Goal: Information Seeking & Learning: Learn about a topic

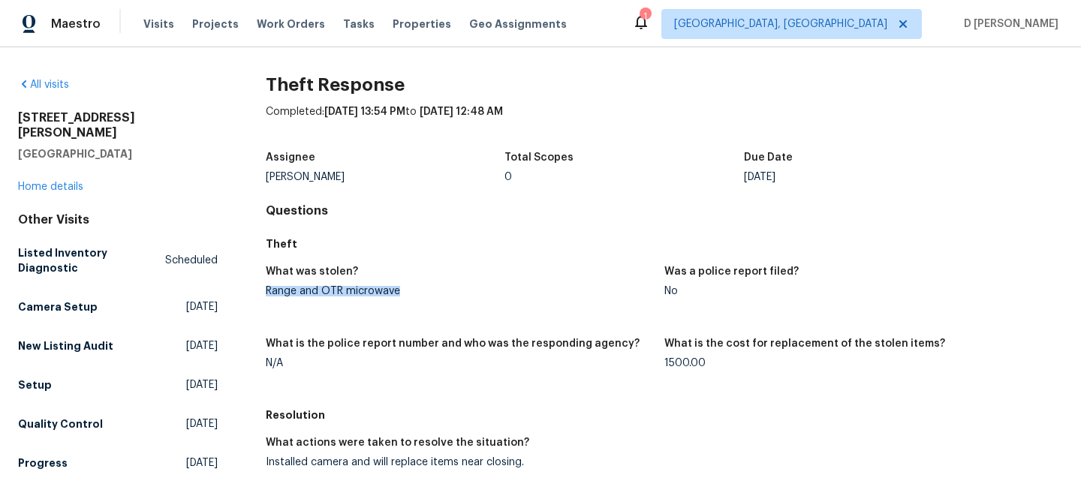
drag, startPoint x: 266, startPoint y: 288, endPoint x: 445, endPoint y: 291, distance: 179.4
click at [445, 291] on div "Range and OTR microwave" at bounding box center [459, 291] width 387 height 11
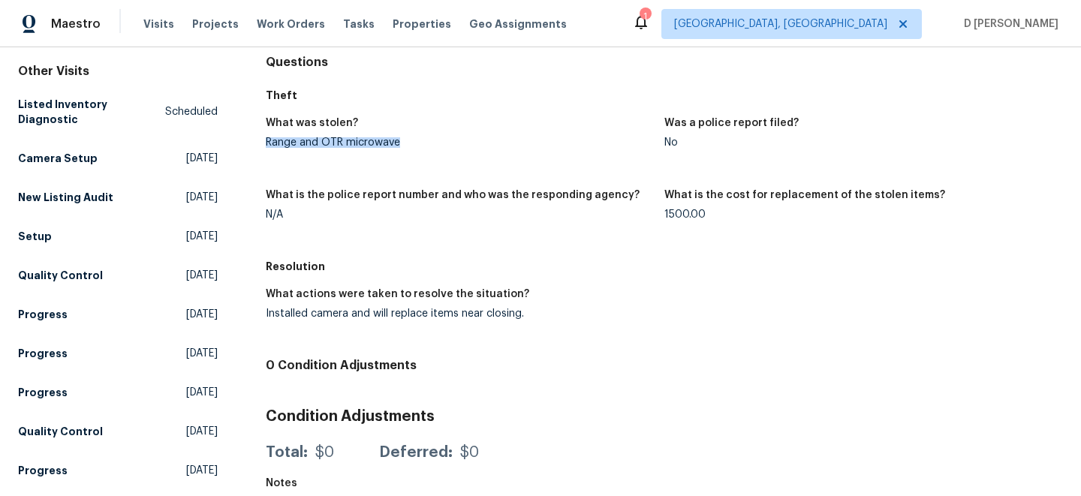
scroll to position [158, 0]
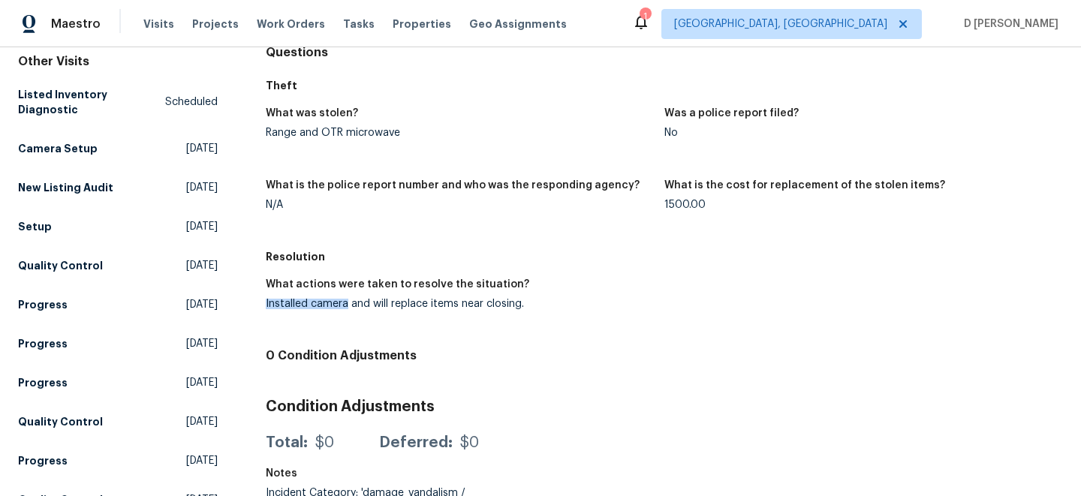
drag, startPoint x: 263, startPoint y: 301, endPoint x: 345, endPoint y: 304, distance: 82.6
click at [346, 304] on div "All visits 9408 Little John Rd Jacksonville, FL 32208 Home details Other Visits…" at bounding box center [540, 378] width 1045 height 919
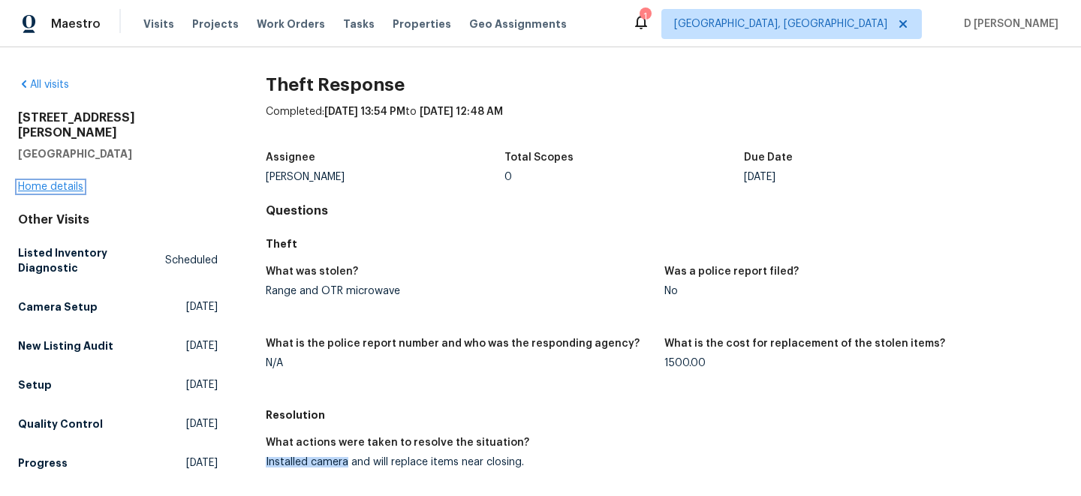
click at [59, 182] on link "Home details" at bounding box center [50, 187] width 65 height 11
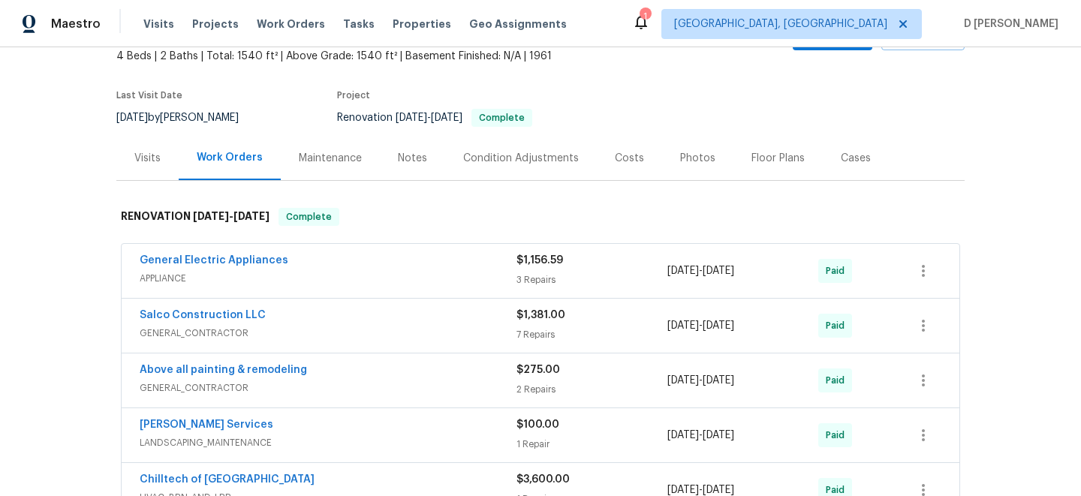
scroll to position [87, 0]
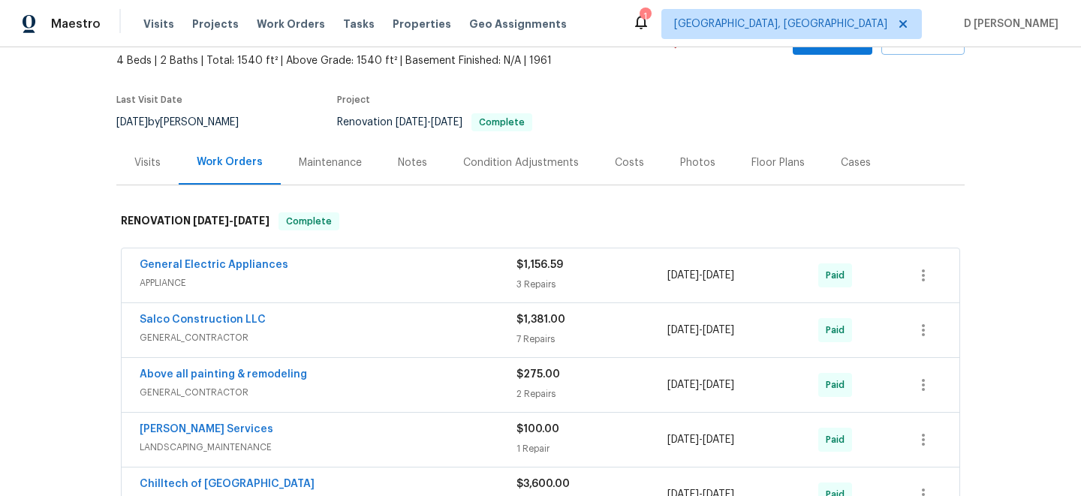
click at [137, 165] on div "Visits" at bounding box center [147, 162] width 26 height 15
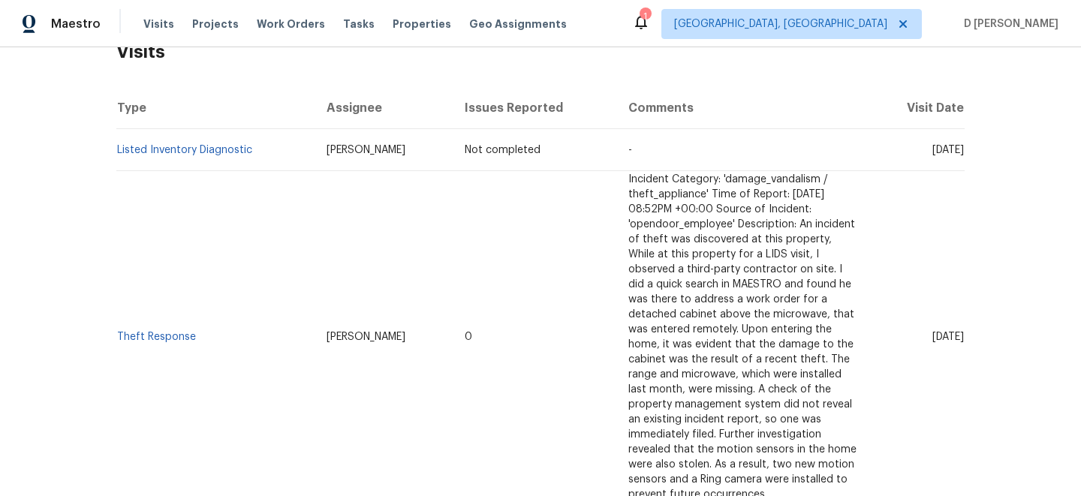
scroll to position [342, 0]
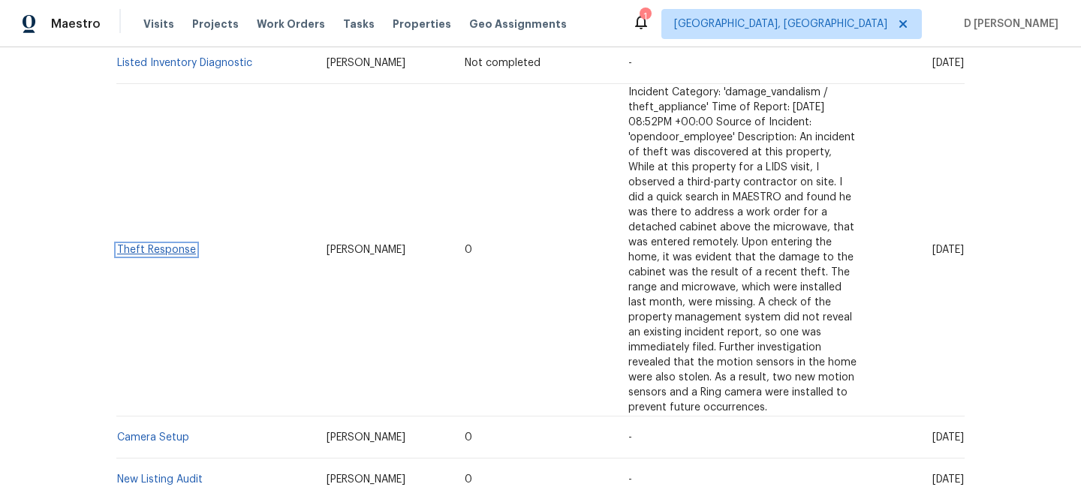
click at [149, 249] on link "Theft Response" at bounding box center [156, 250] width 79 height 11
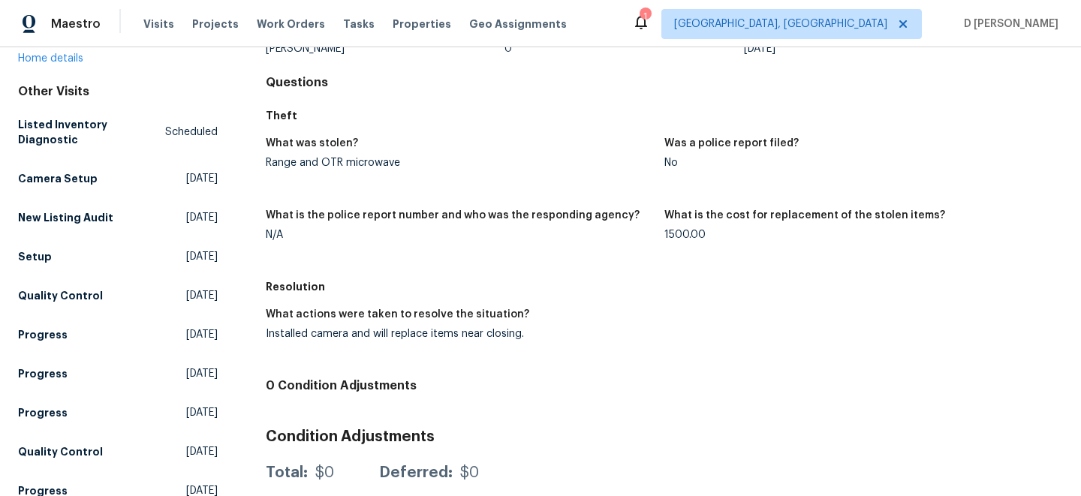
scroll to position [131, 0]
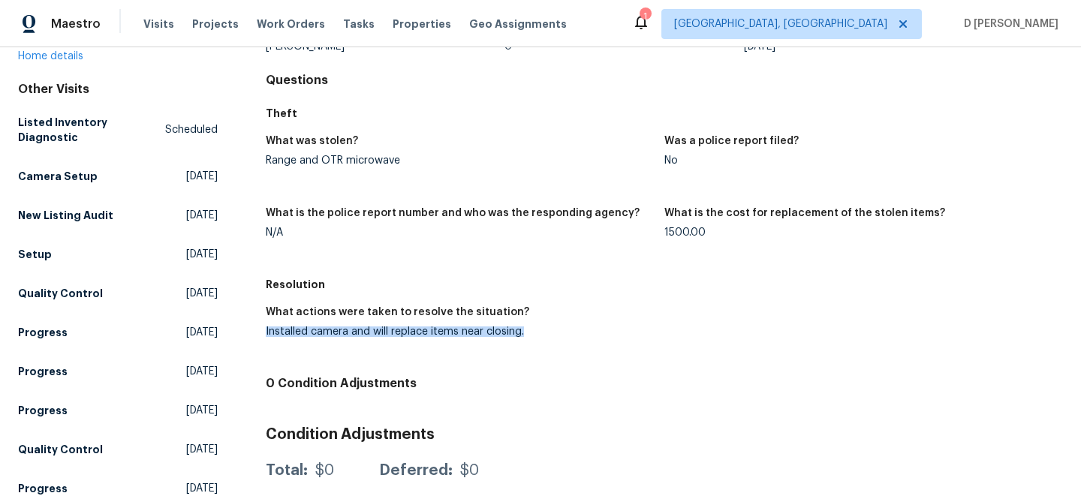
drag, startPoint x: 265, startPoint y: 330, endPoint x: 538, endPoint y: 336, distance: 272.6
click at [538, 336] on div "Installed camera and will replace items near closing." at bounding box center [459, 332] width 387 height 11
copy div "Installed camera and will replace items near closing."
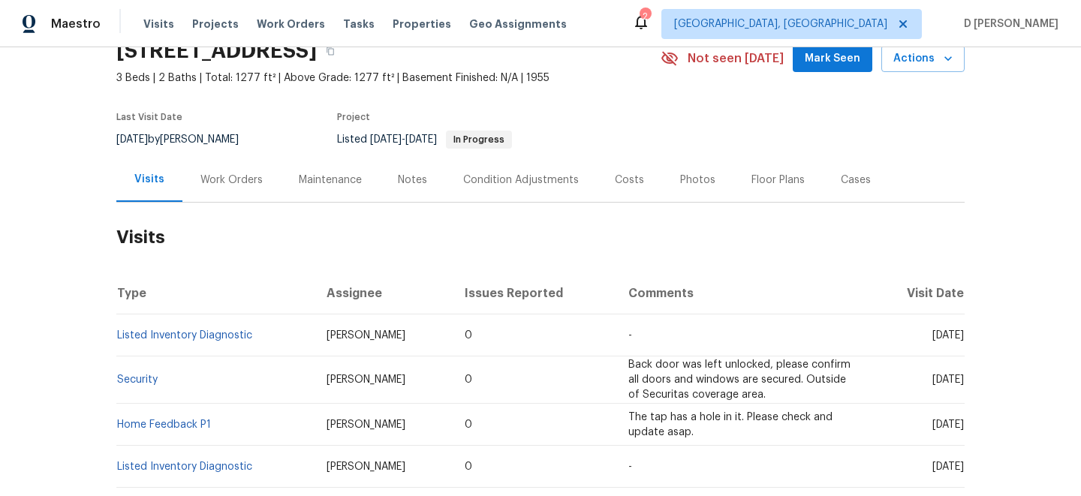
scroll to position [71, 0]
click at [222, 337] on link "Listed Inventory Diagnostic" at bounding box center [184, 334] width 135 height 11
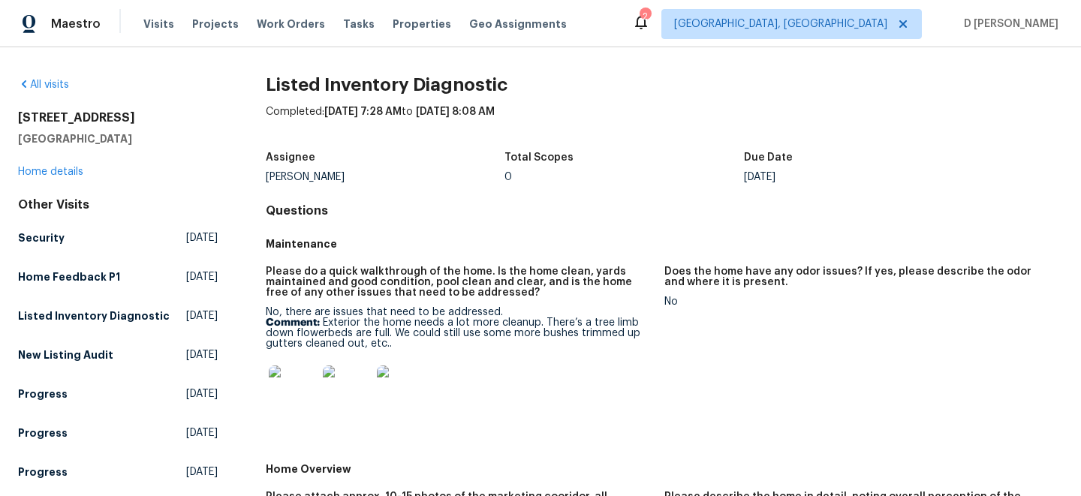
click at [64, 166] on div "7139 Hardy St Overland Park, KS 66204 Home details" at bounding box center [118, 144] width 200 height 69
click at [60, 173] on link "Home details" at bounding box center [50, 172] width 65 height 11
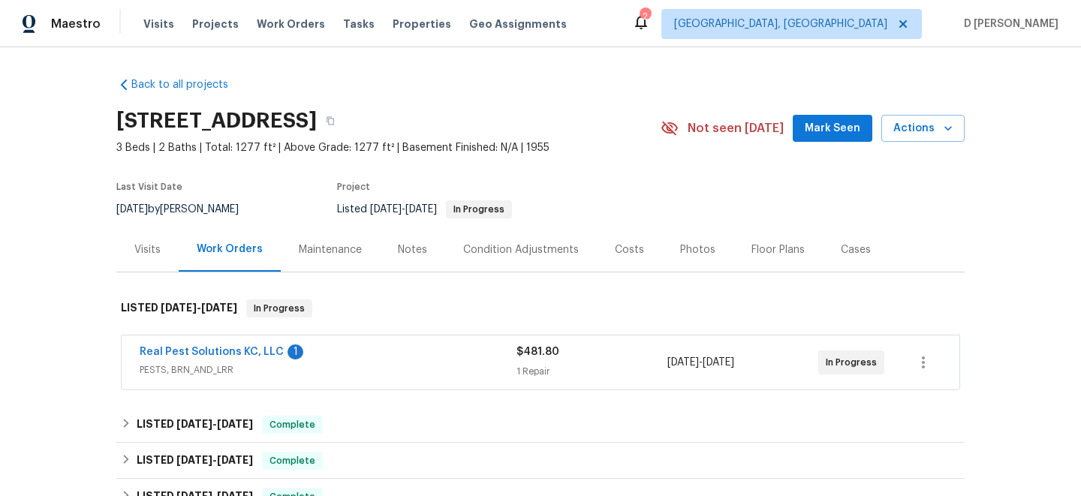
click at [383, 370] on span "PESTS, BRN_AND_LRR" at bounding box center [328, 370] width 377 height 15
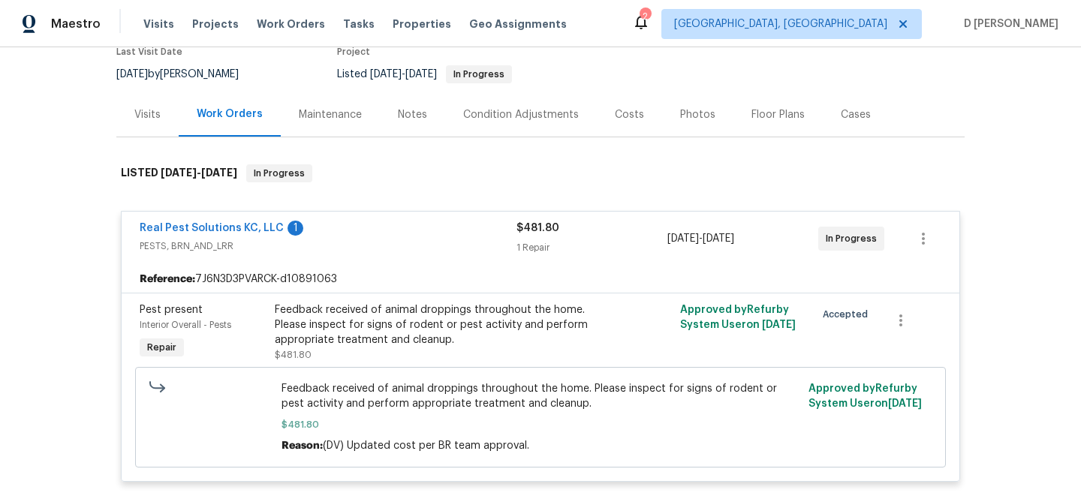
scroll to position [137, 0]
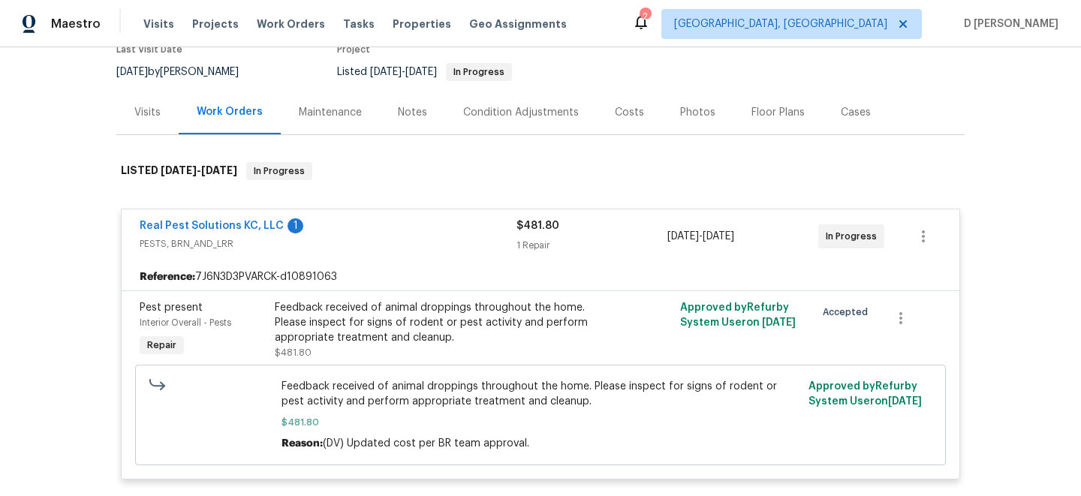
click at [137, 117] on div "Visits" at bounding box center [147, 112] width 26 height 15
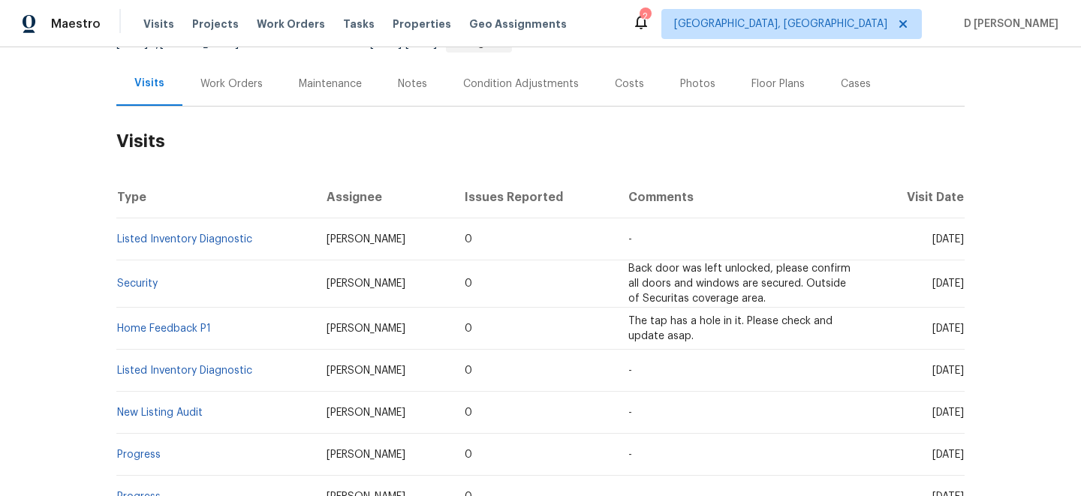
scroll to position [167, 0]
click at [218, 236] on link "Listed Inventory Diagnostic" at bounding box center [184, 238] width 135 height 11
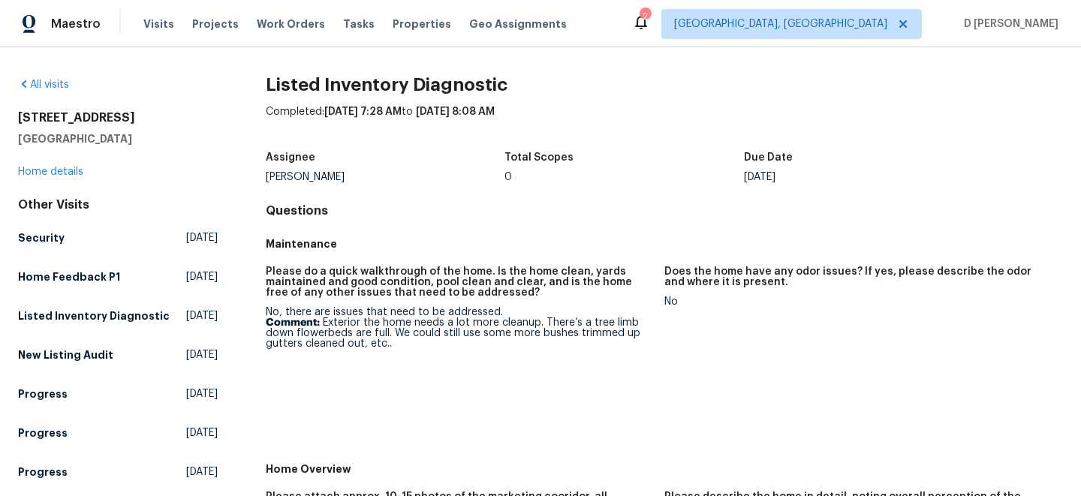
scroll to position [95, 0]
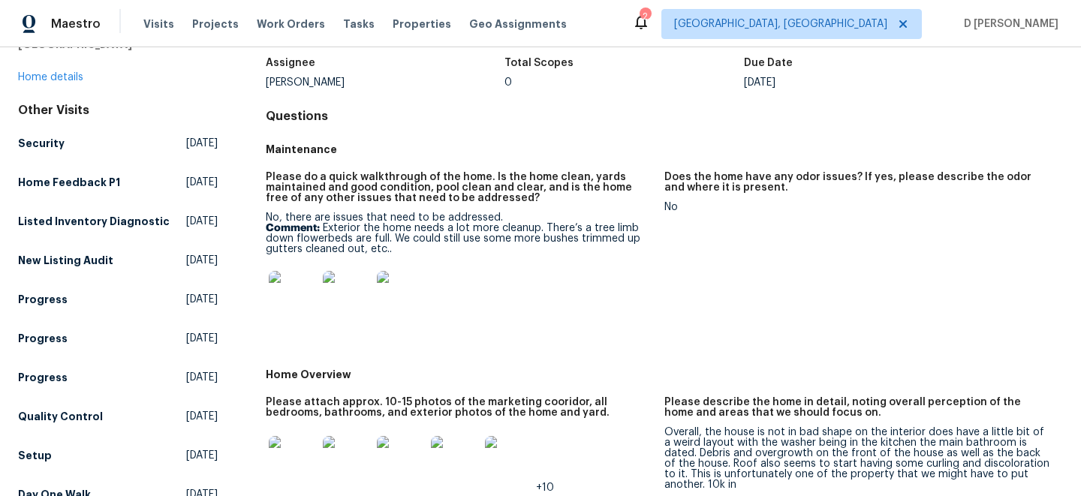
click at [301, 288] on img at bounding box center [293, 295] width 48 height 48
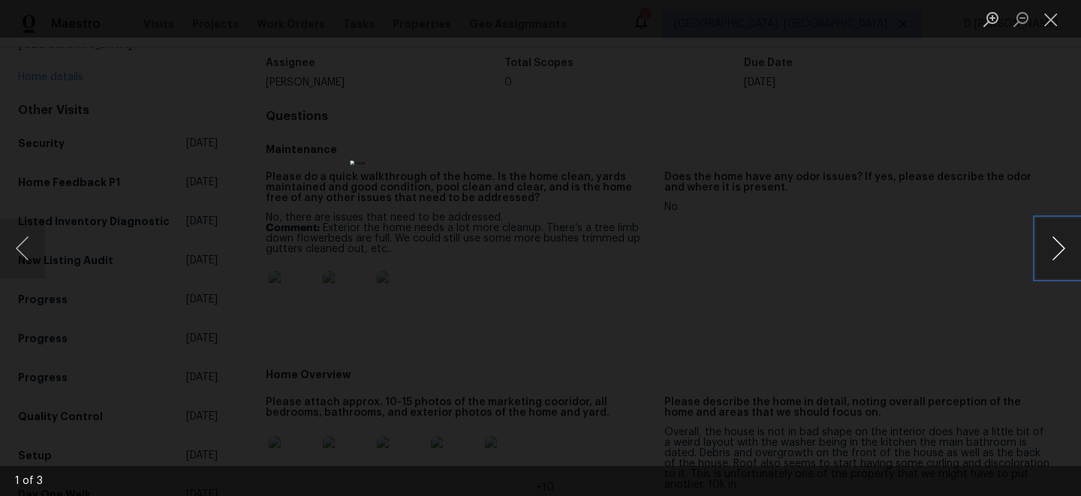
click at [1058, 242] on button "Next image" at bounding box center [1058, 248] width 45 height 60
click at [1053, 20] on button "Close lightbox" at bounding box center [1051, 19] width 30 height 26
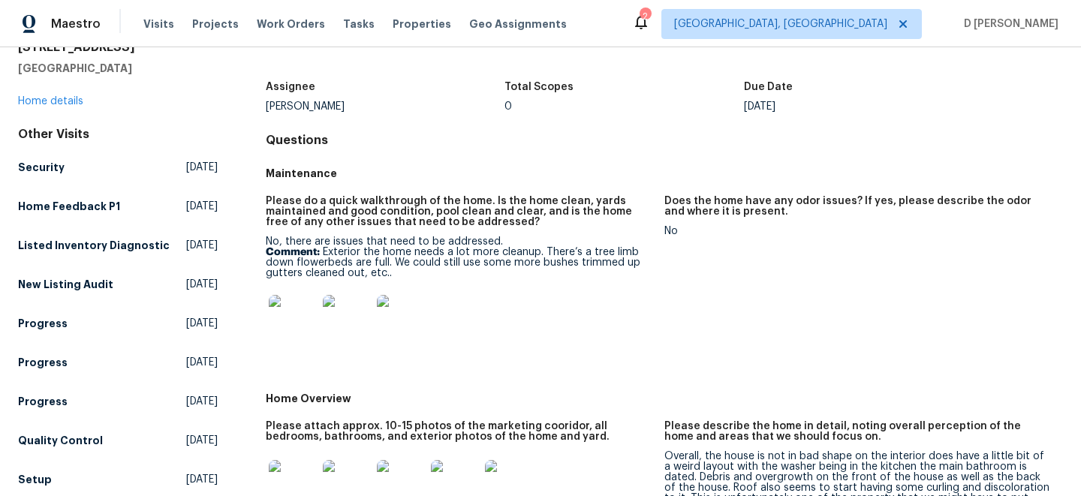
scroll to position [57, 0]
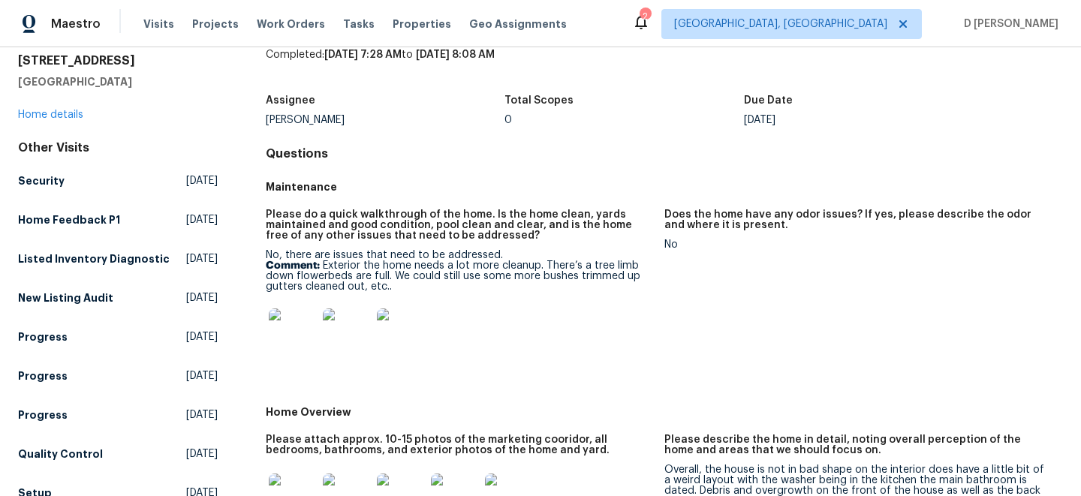
click at [350, 336] on img at bounding box center [347, 333] width 48 height 48
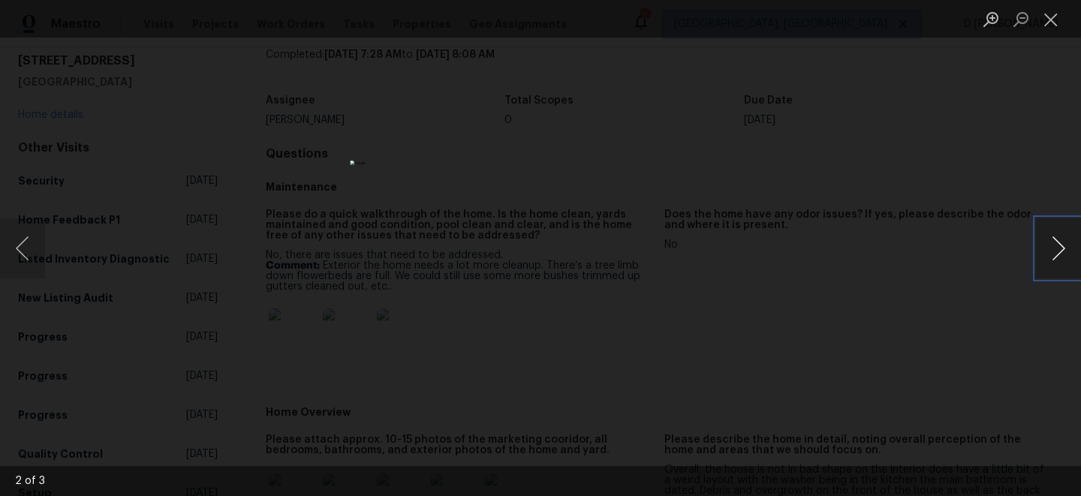
click at [1054, 249] on button "Next image" at bounding box center [1058, 248] width 45 height 60
click at [1052, 242] on button "Next image" at bounding box center [1058, 248] width 45 height 60
click at [1051, 242] on button "Next image" at bounding box center [1058, 248] width 45 height 60
click at [1046, 10] on button "Close lightbox" at bounding box center [1051, 19] width 30 height 26
click at [1057, 17] on button "Close lightbox" at bounding box center [1051, 19] width 30 height 26
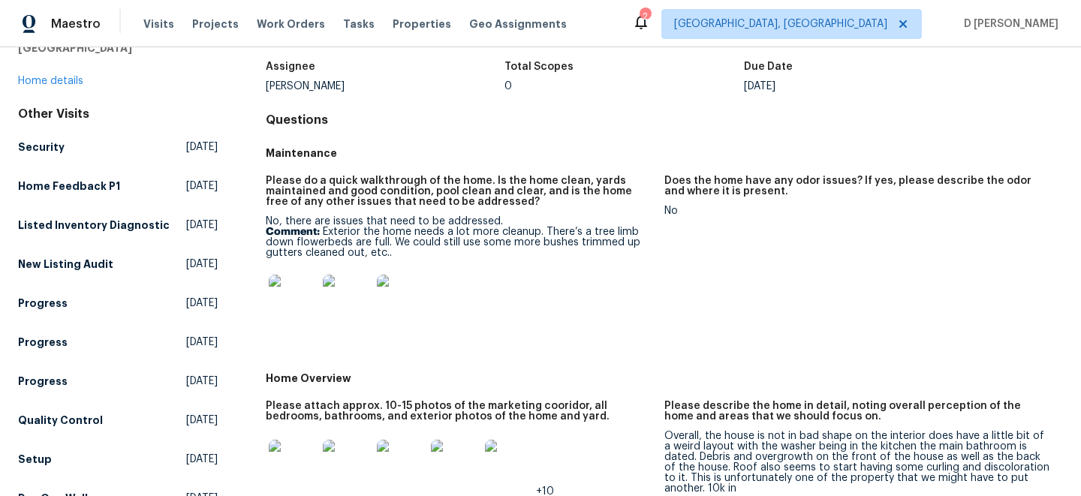
scroll to position [92, 0]
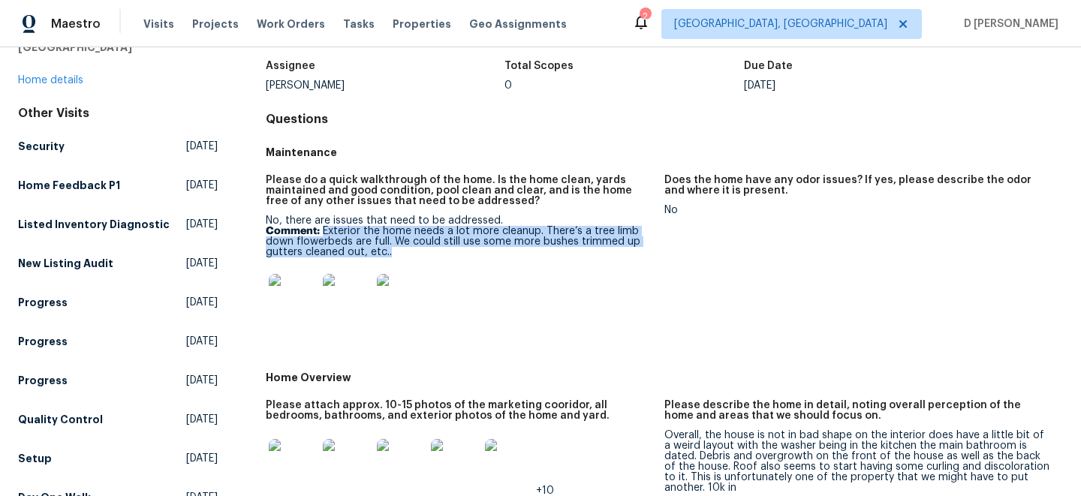
drag, startPoint x: 324, startPoint y: 233, endPoint x: 405, endPoint y: 255, distance: 83.4
click at [405, 255] on p "Comment: Exterior the home needs a lot more cleanup. There’s a tree limb down f…" at bounding box center [459, 242] width 387 height 32
copy p "Exterior the home needs a lot more cleanup. There’s a tree limb down flowerbeds…"
click at [62, 74] on div "7139 Hardy St Overland Park, KS 66204 Home details" at bounding box center [118, 53] width 200 height 69
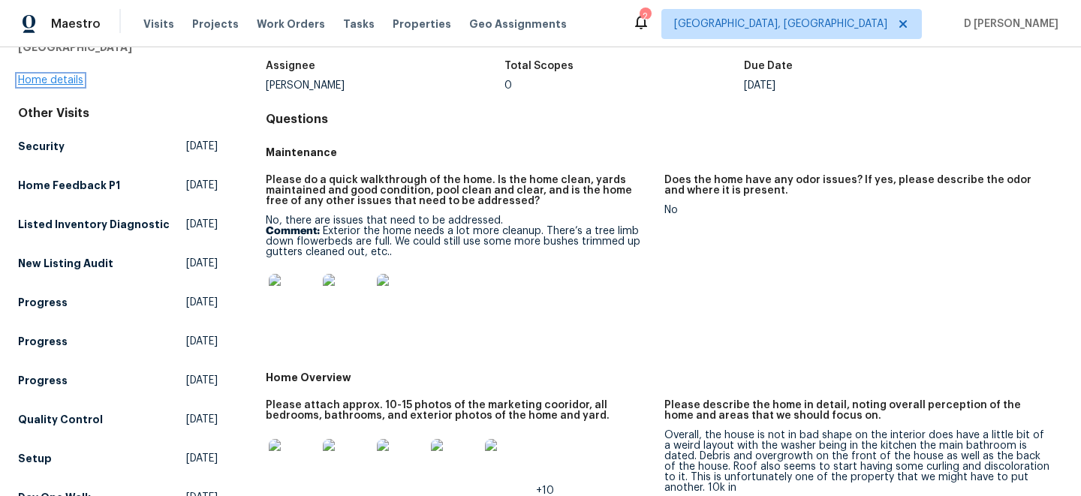
click at [61, 83] on link "Home details" at bounding box center [50, 80] width 65 height 11
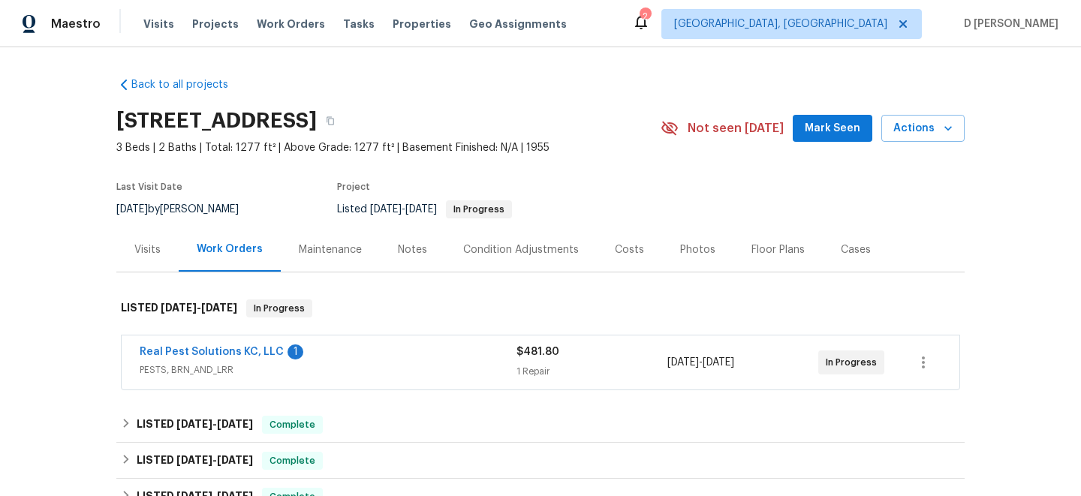
click at [148, 239] on div "Visits" at bounding box center [147, 249] width 62 height 44
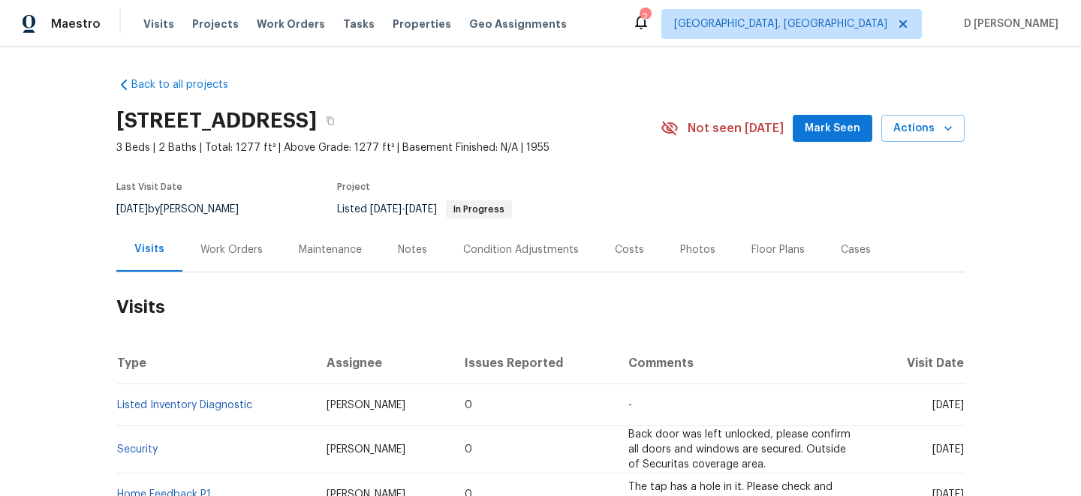
scroll to position [185, 0]
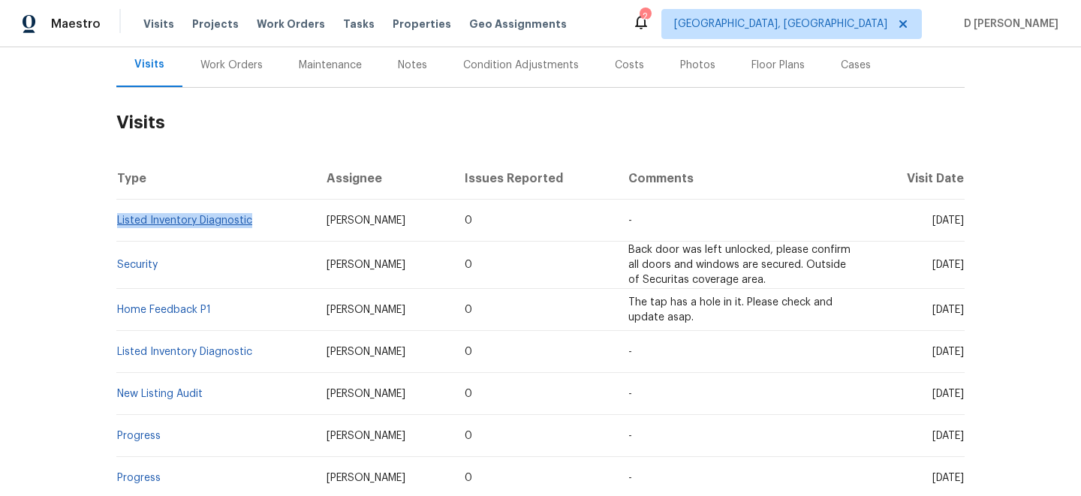
drag, startPoint x: 254, startPoint y: 227, endPoint x: 117, endPoint y: 216, distance: 137.8
click at [117, 216] on td "Listed Inventory Diagnostic" at bounding box center [215, 221] width 198 height 42
copy link "Listed Inventory Diagnostic"
drag, startPoint x: 318, startPoint y: 220, endPoint x: 403, endPoint y: 222, distance: 85.6
click at [403, 222] on td "Joshua Beatty" at bounding box center [384, 221] width 138 height 42
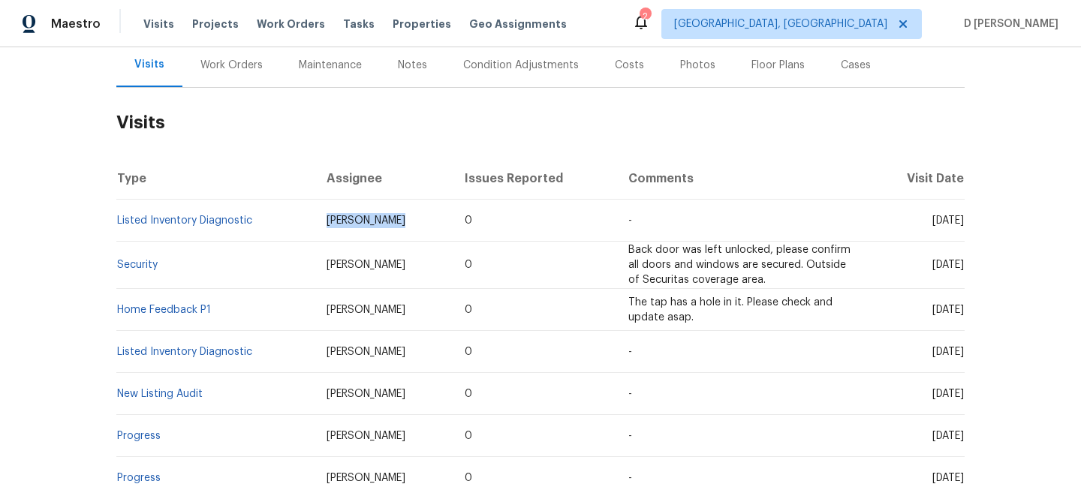
copy span "Joshua Beatty"
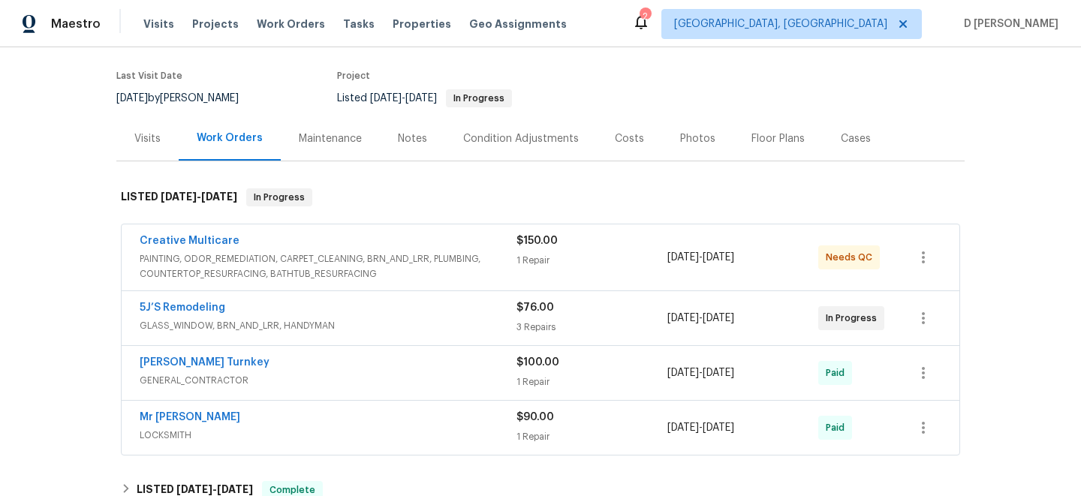
scroll to position [113, 0]
click at [393, 339] on div "5J’S Remodeling GLASS_WINDOW, BRN_AND_LRR, HANDYMAN $76.00 3 Repairs 7/8/2025 -…" at bounding box center [541, 317] width 838 height 54
click at [399, 322] on span "GLASS_WINDOW, BRN_AND_LRR, HANDYMAN" at bounding box center [328, 324] width 377 height 15
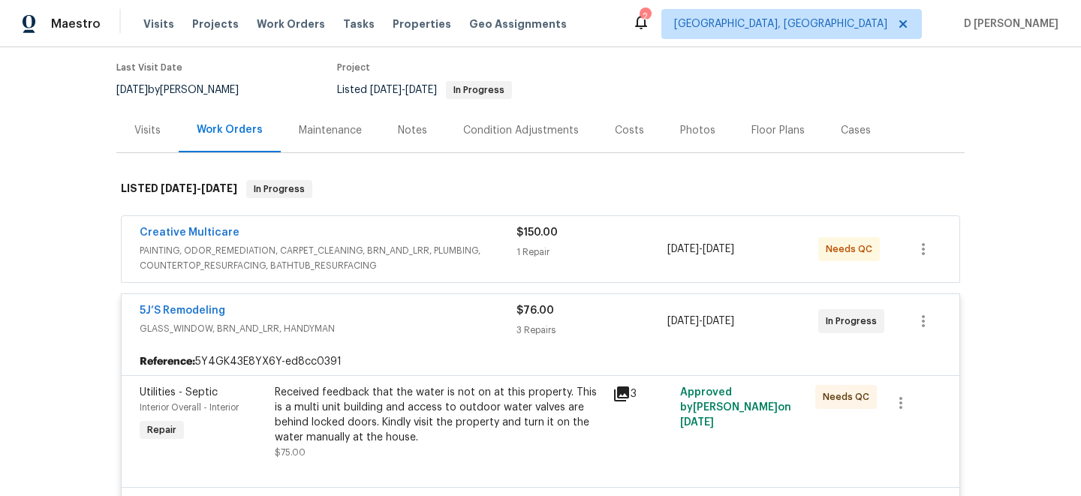
scroll to position [107, 0]
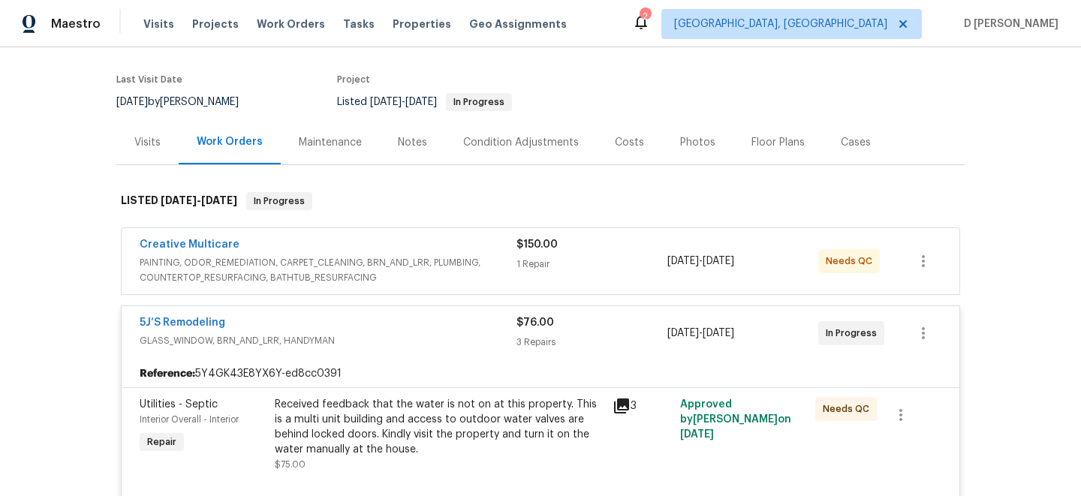
click at [153, 139] on div "Visits" at bounding box center [147, 142] width 26 height 15
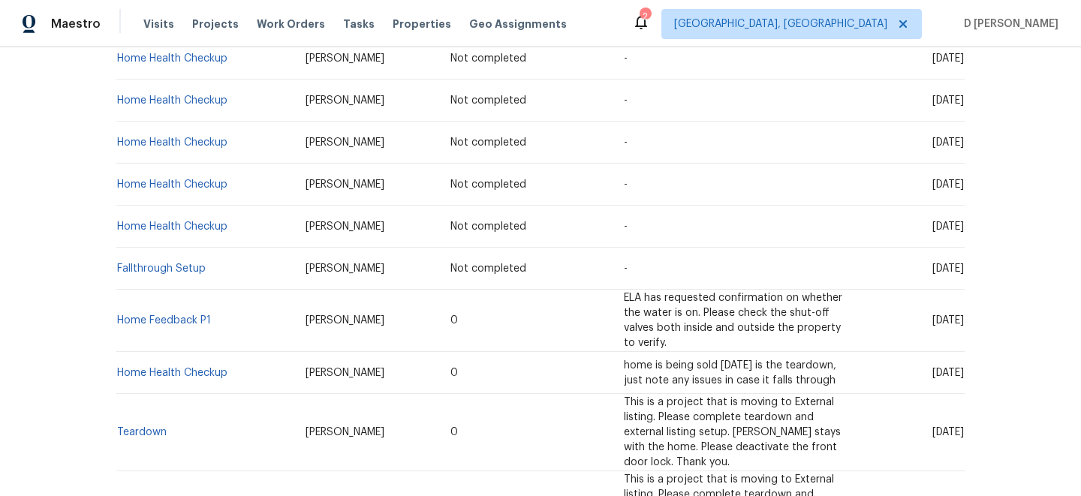
scroll to position [350, 0]
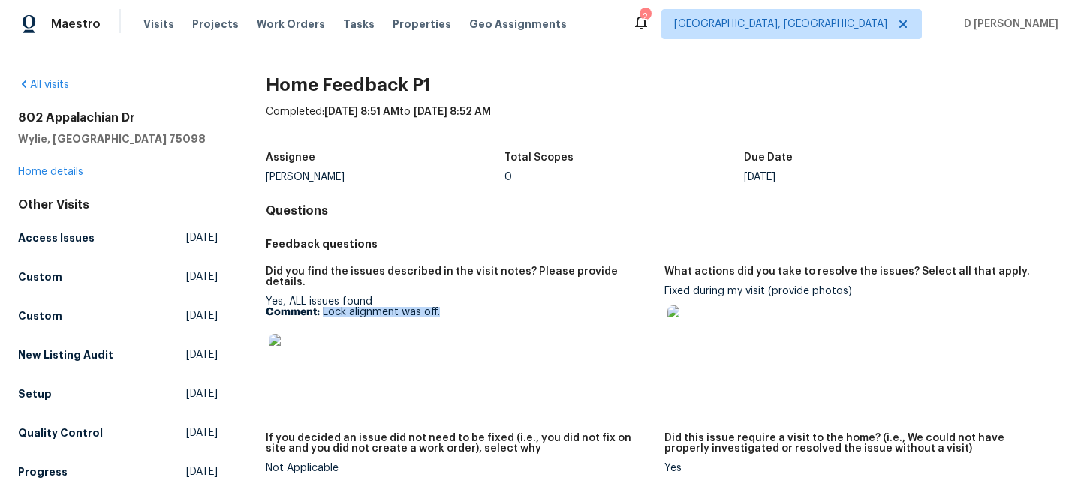
drag, startPoint x: 323, startPoint y: 301, endPoint x: 468, endPoint y: 301, distance: 144.9
click at [468, 307] on p "Comment: Lock alignment was off." at bounding box center [459, 312] width 387 height 11
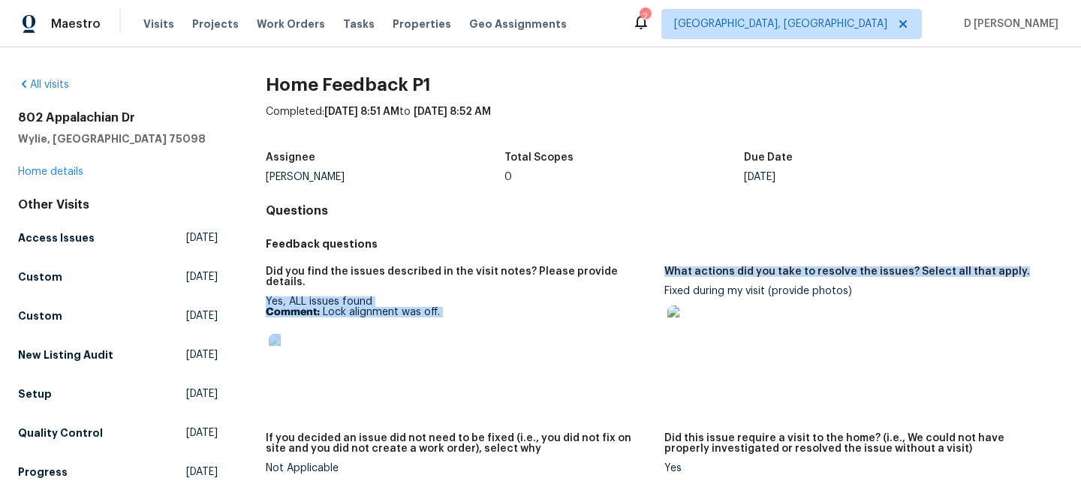
drag, startPoint x: 659, startPoint y: 285, endPoint x: 748, endPoint y: 285, distance: 88.6
click at [748, 285] on div "Did you find the issues described in the visit notes? Please provide details. Y…" at bounding box center [664, 381] width 797 height 249
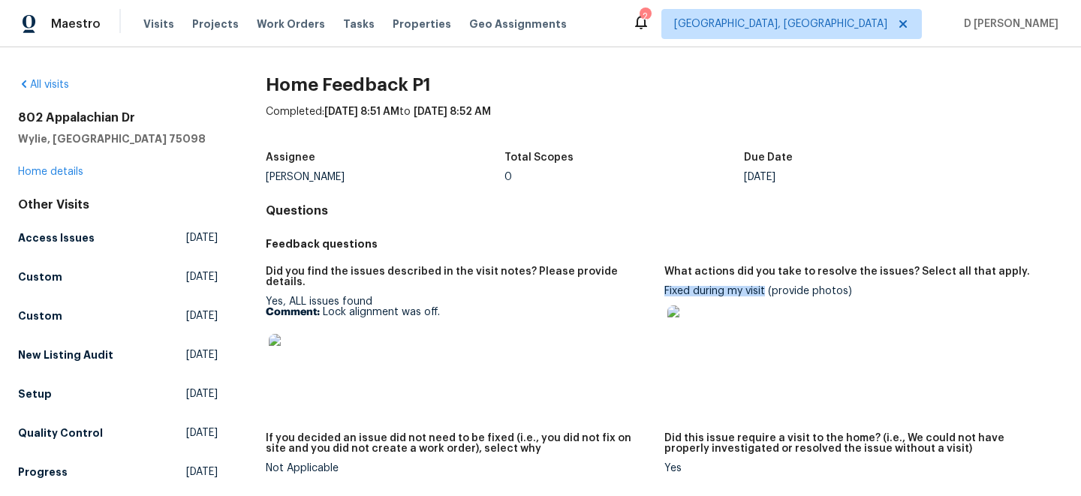
drag, startPoint x: 766, startPoint y: 291, endPoint x: 666, endPoint y: 290, distance: 99.9
click at [666, 290] on div "Fixed during my visit (provide photos)" at bounding box center [857, 324] width 387 height 77
copy div "Fixed during my visit"
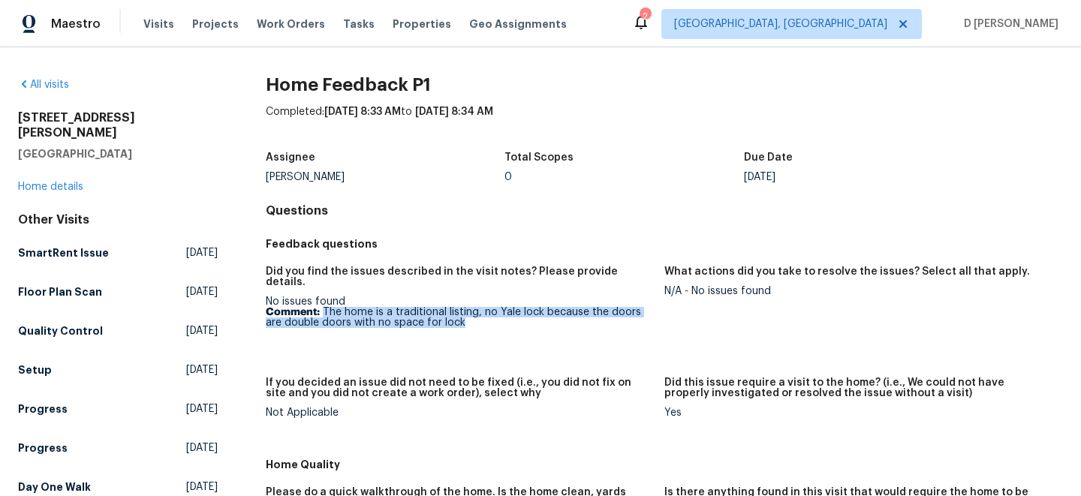
drag, startPoint x: 322, startPoint y: 300, endPoint x: 476, endPoint y: 314, distance: 154.5
click at [476, 314] on p "Comment: The home is a traditional listing, no Yale lock because the doors are …" at bounding box center [459, 317] width 387 height 21
copy p "The home is a traditional listing, no Yale lock because the doors are double do…"
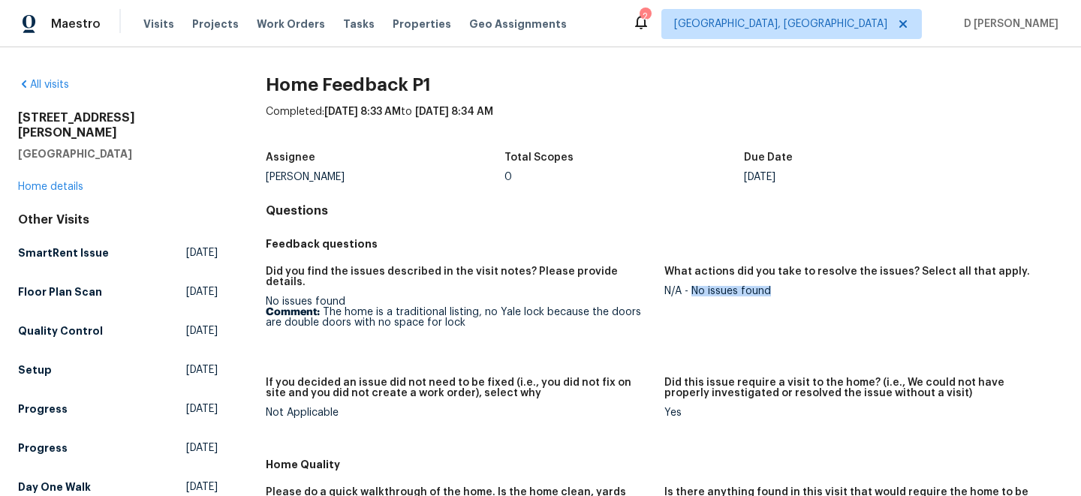
drag, startPoint x: 693, startPoint y: 291, endPoint x: 810, endPoint y: 291, distance: 117.1
click at [810, 291] on div "N/A - No issues found" at bounding box center [857, 291] width 387 height 11
copy div "No issues found"
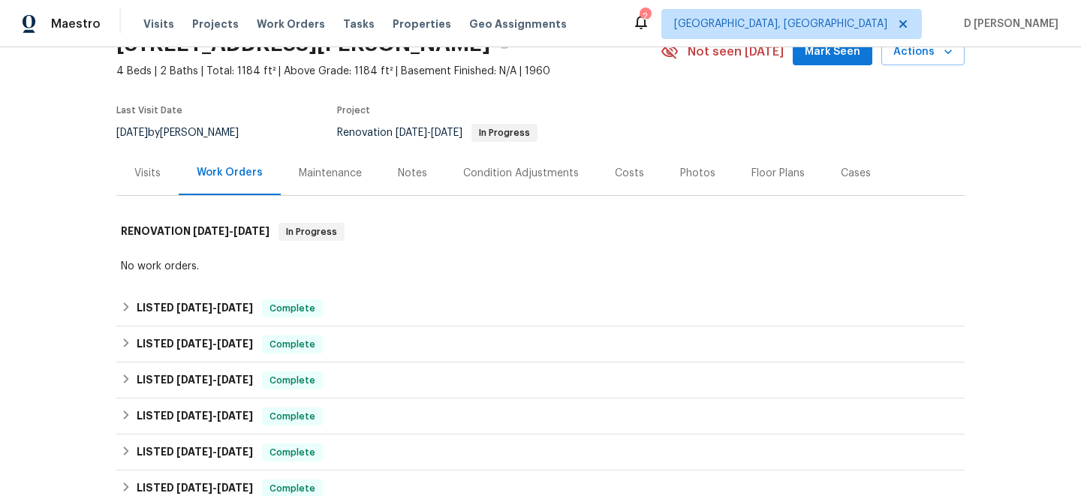
scroll to position [11, 0]
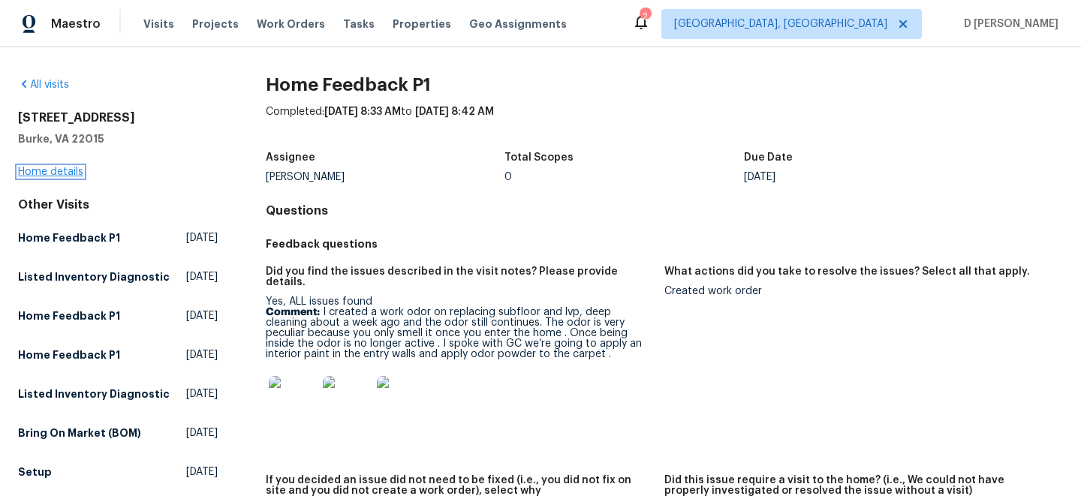
click at [46, 171] on link "Home details" at bounding box center [50, 172] width 65 height 11
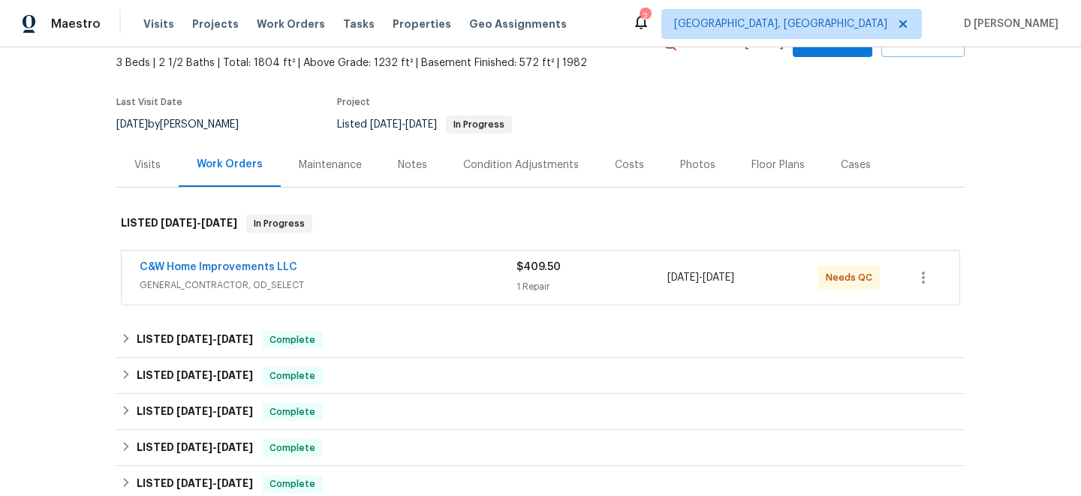
scroll to position [91, 0]
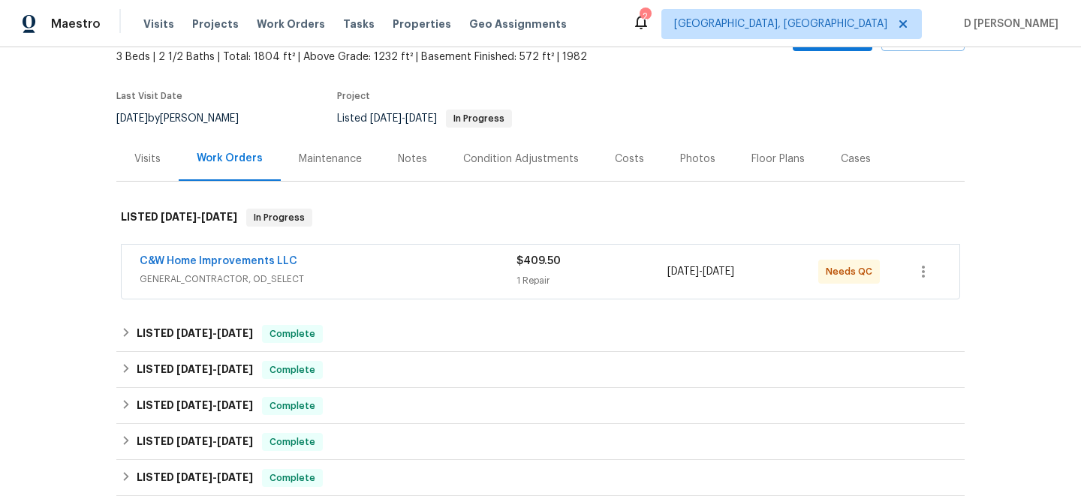
click at [322, 282] on span "GENERAL_CONTRACTOR, OD_SELECT" at bounding box center [328, 279] width 377 height 15
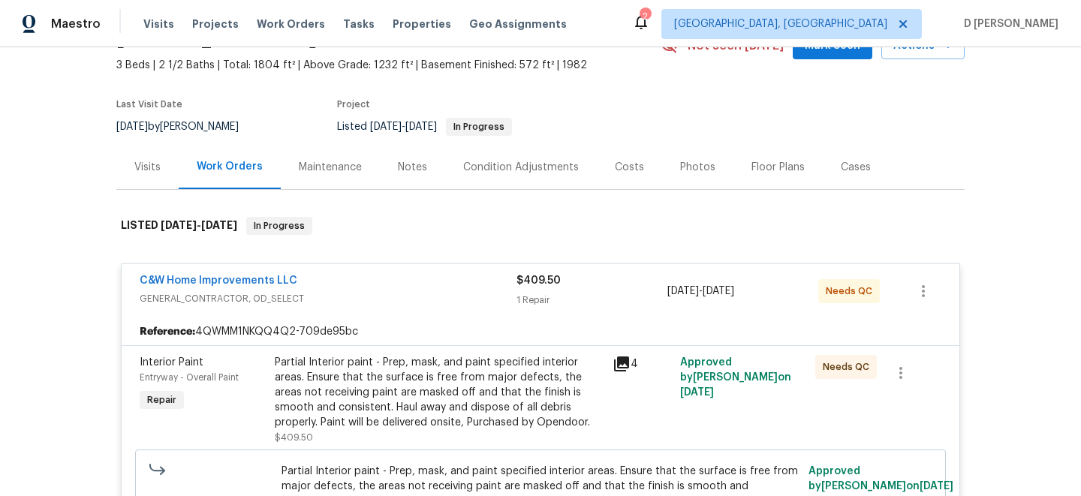
scroll to position [0, 0]
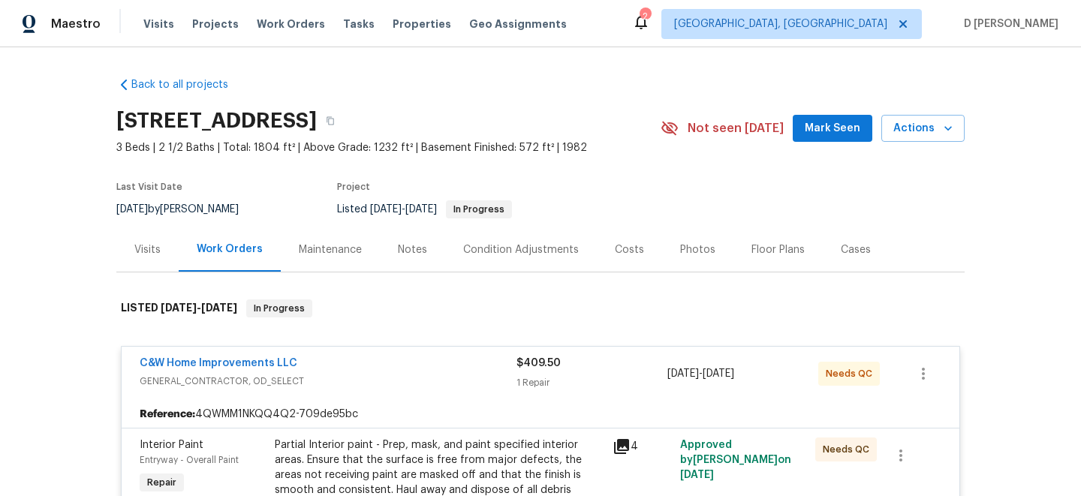
click at [155, 256] on div "Visits" at bounding box center [147, 249] width 26 height 15
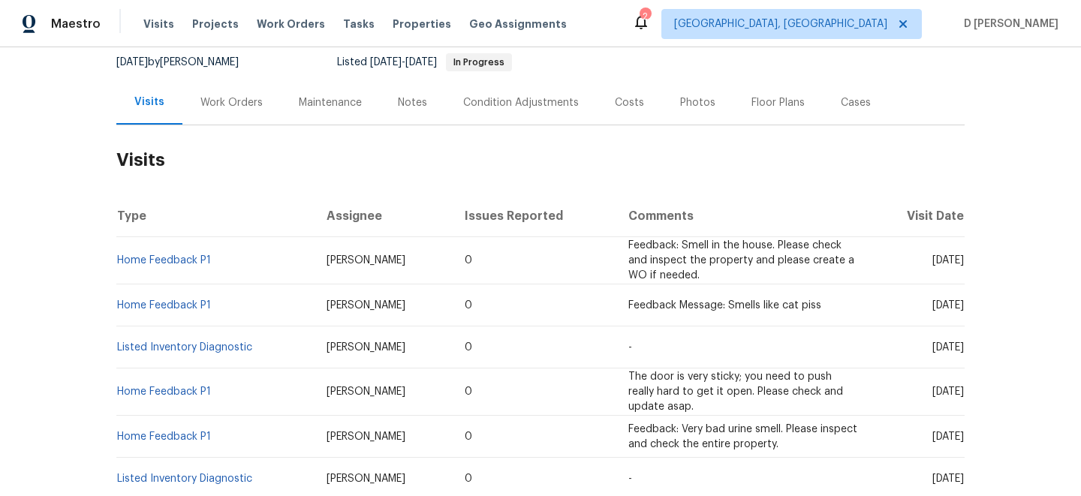
scroll to position [149, 0]
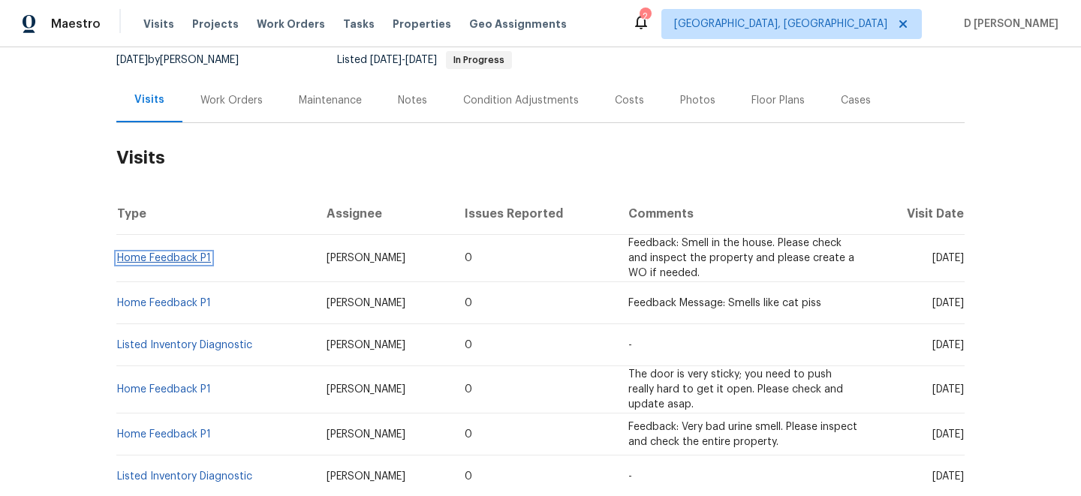
click at [200, 254] on link "Home Feedback P1" at bounding box center [164, 258] width 94 height 11
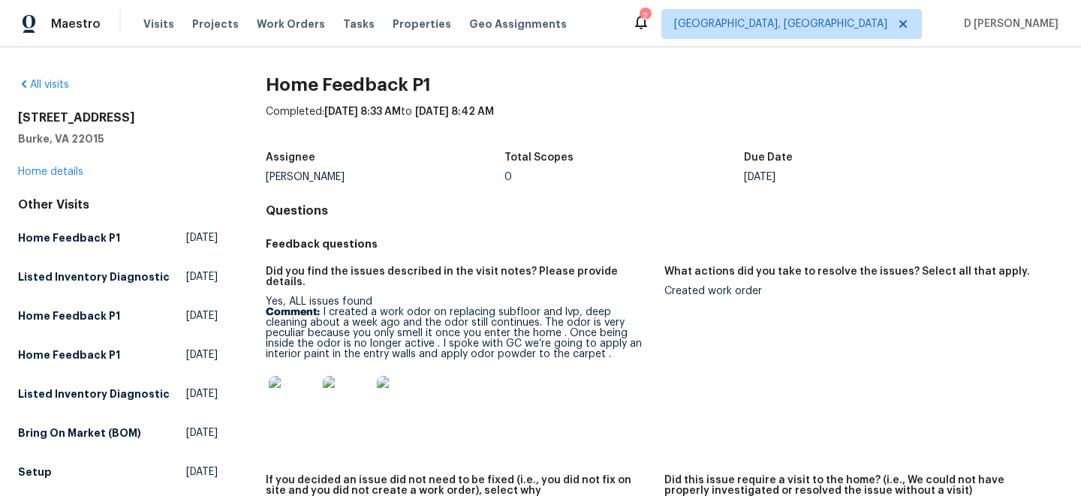
drag, startPoint x: 321, startPoint y: 299, endPoint x: 528, endPoint y: 352, distance: 213.9
click at [528, 352] on div "Yes, ALL issues found Comment: I created a work odor on replacing subfloor and …" at bounding box center [459, 365] width 387 height 137
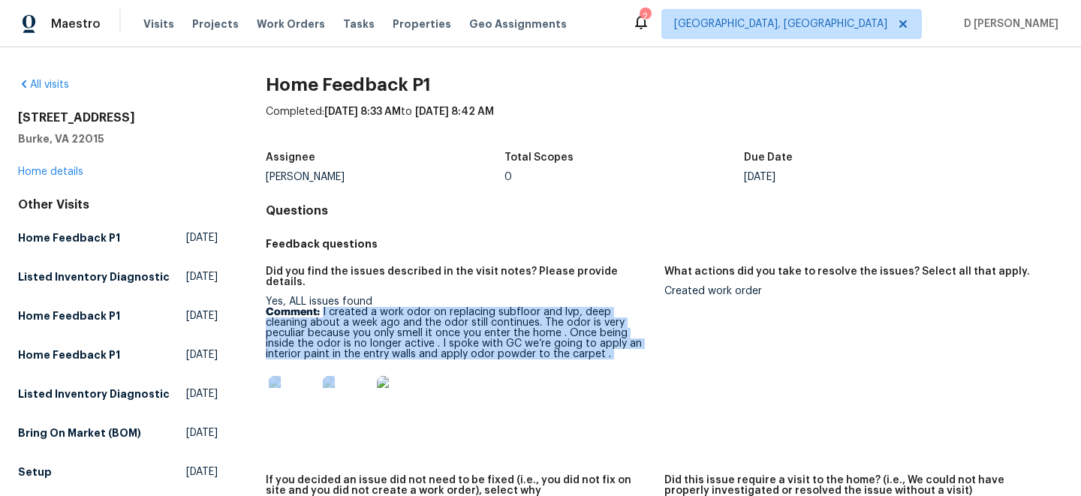
drag, startPoint x: 322, startPoint y: 300, endPoint x: 565, endPoint y: 354, distance: 249.2
click at [565, 354] on div "Yes, ALL issues found Comment: I created a work odor on replacing subfloor and …" at bounding box center [459, 365] width 387 height 137
drag, startPoint x: 322, startPoint y: 300, endPoint x: 535, endPoint y: 339, distance: 216.0
click at [535, 339] on p "Comment: I created a work odor on replacing subfloor and lvp, deep cleaning abo…" at bounding box center [459, 333] width 387 height 53
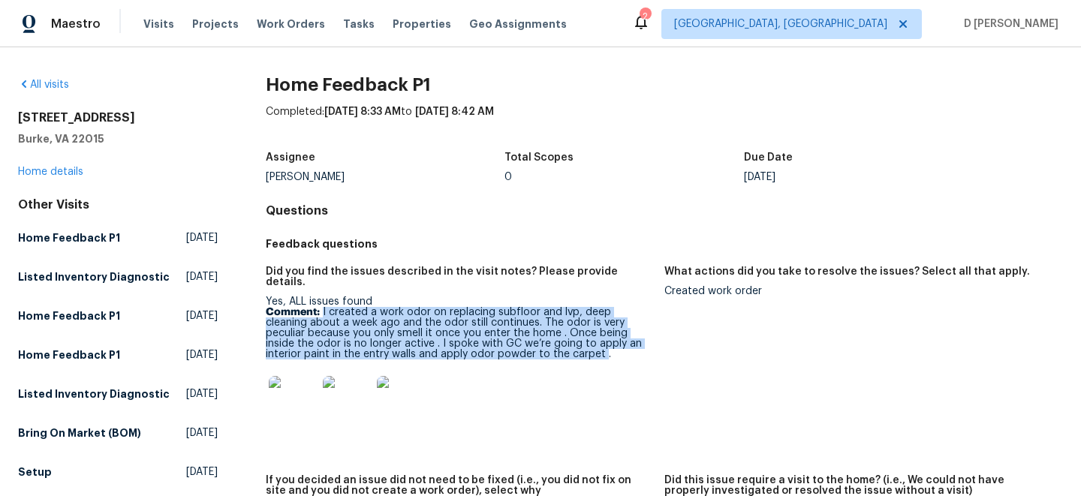
copy p "I created a work odor on replacing subfloor and lvp, deep cleaning about a week…"
click at [613, 369] on div at bounding box center [459, 400] width 387 height 66
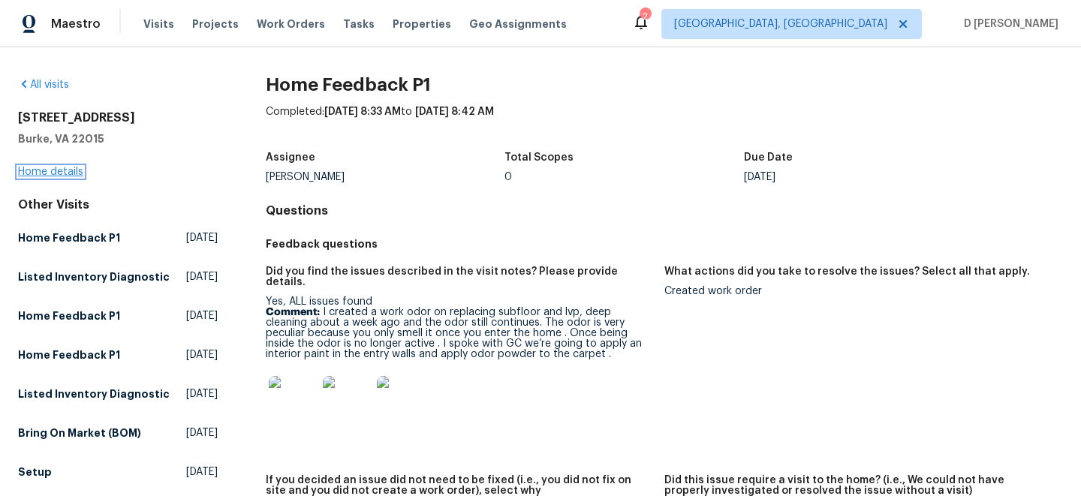
click at [55, 169] on link "Home details" at bounding box center [50, 172] width 65 height 11
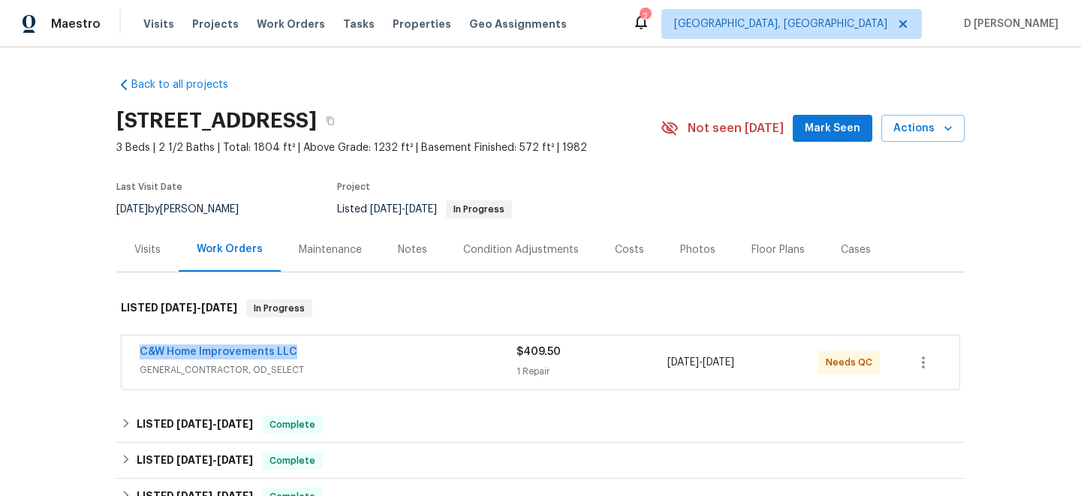
drag, startPoint x: 133, startPoint y: 352, endPoint x: 354, endPoint y: 354, distance: 220.7
click at [354, 354] on div "C&W Home Improvements LLC GENERAL_CONTRACTOR, OD_SELECT $409.50 1 Repair 8/12/2…" at bounding box center [541, 363] width 838 height 54
copy link "C&W Home Improvements LLC"
